Goal: Find specific page/section: Locate a particular part of the current website

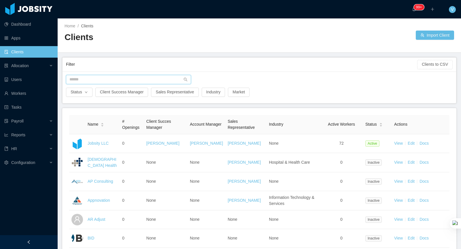
click at [120, 79] on input "text" at bounding box center [128, 79] width 125 height 9
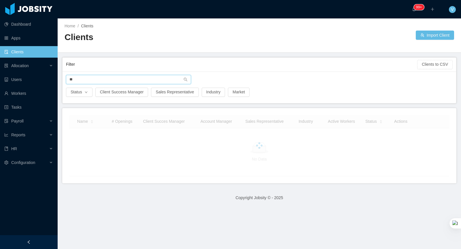
type input "*"
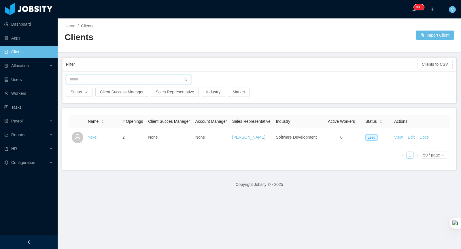
type input "*"
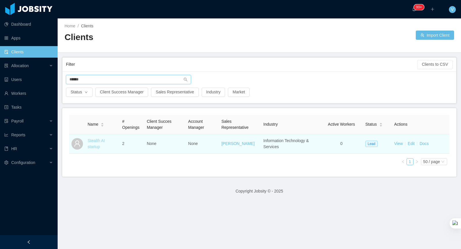
type input "******"
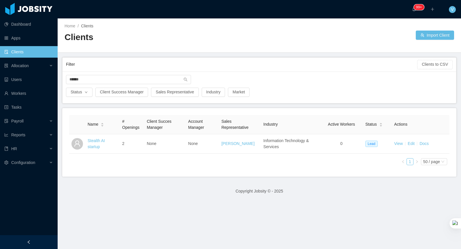
drag, startPoint x: 97, startPoint y: 140, endPoint x: 202, endPoint y: 96, distance: 114.2
click at [97, 140] on link "Stealth AI startup" at bounding box center [96, 143] width 17 height 11
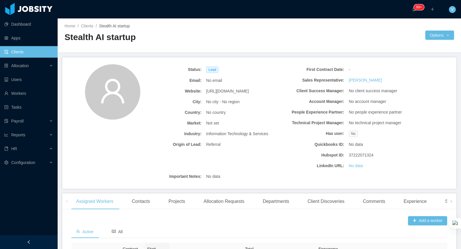
scroll to position [93, 0]
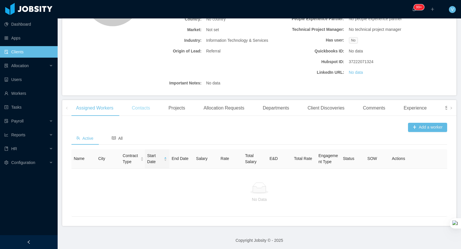
click at [143, 108] on div "Contacts" at bounding box center [140, 108] width 27 height 16
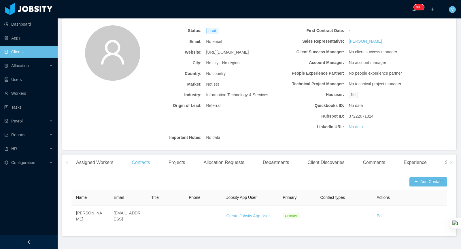
scroll to position [0, 0]
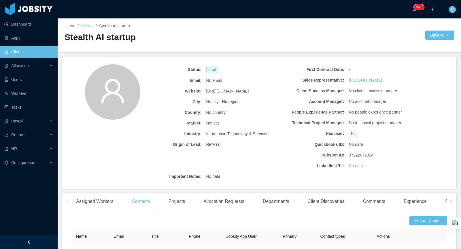
click at [87, 26] on link "Clients" at bounding box center [87, 26] width 12 height 5
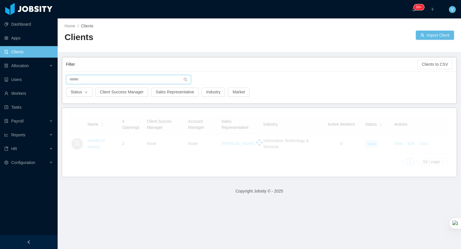
click at [112, 79] on input "text" at bounding box center [128, 79] width 125 height 9
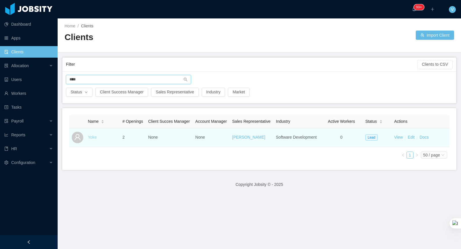
type input "****"
click at [92, 139] on link "Yoke" at bounding box center [92, 137] width 9 height 5
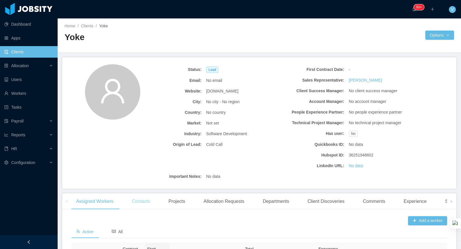
click at [144, 201] on div "Contacts" at bounding box center [140, 201] width 27 height 16
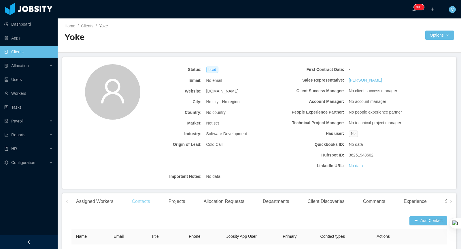
scroll to position [50, 0]
